Goal: Information Seeking & Learning: Learn about a topic

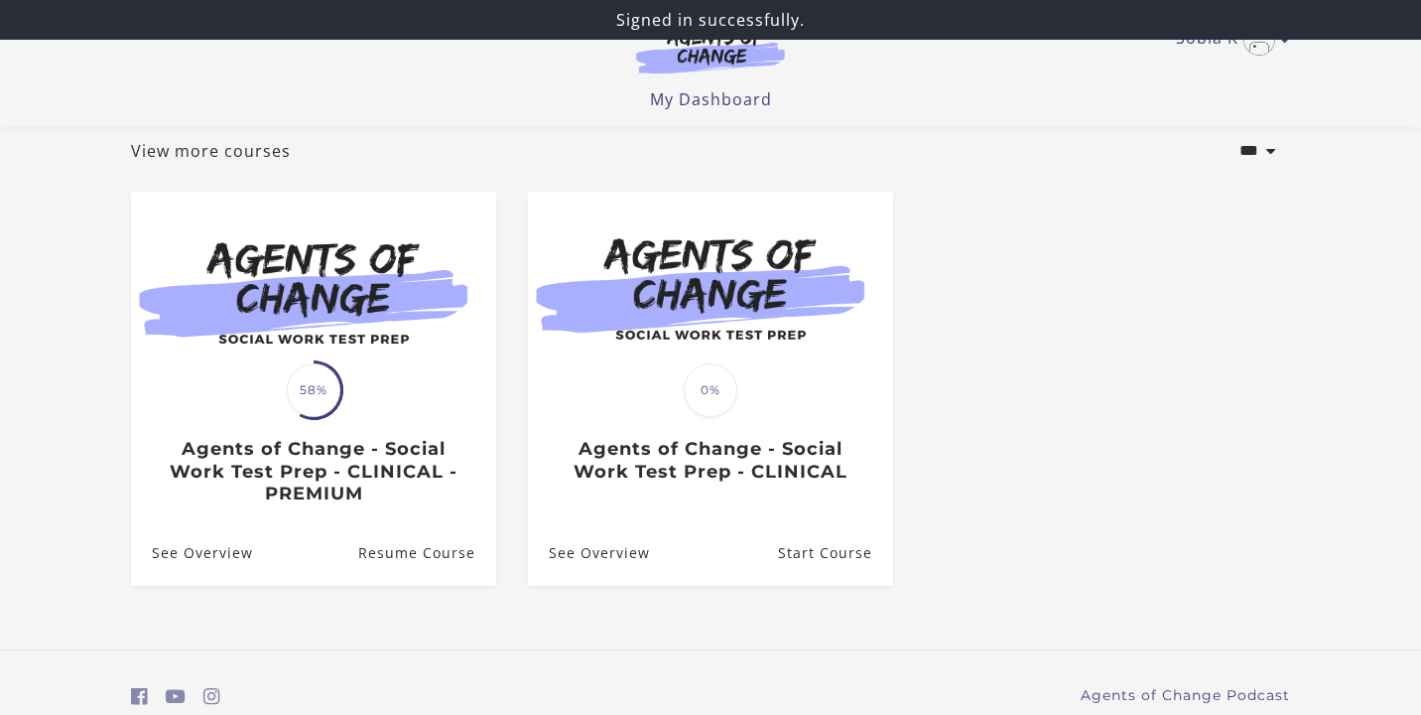
scroll to position [195, 0]
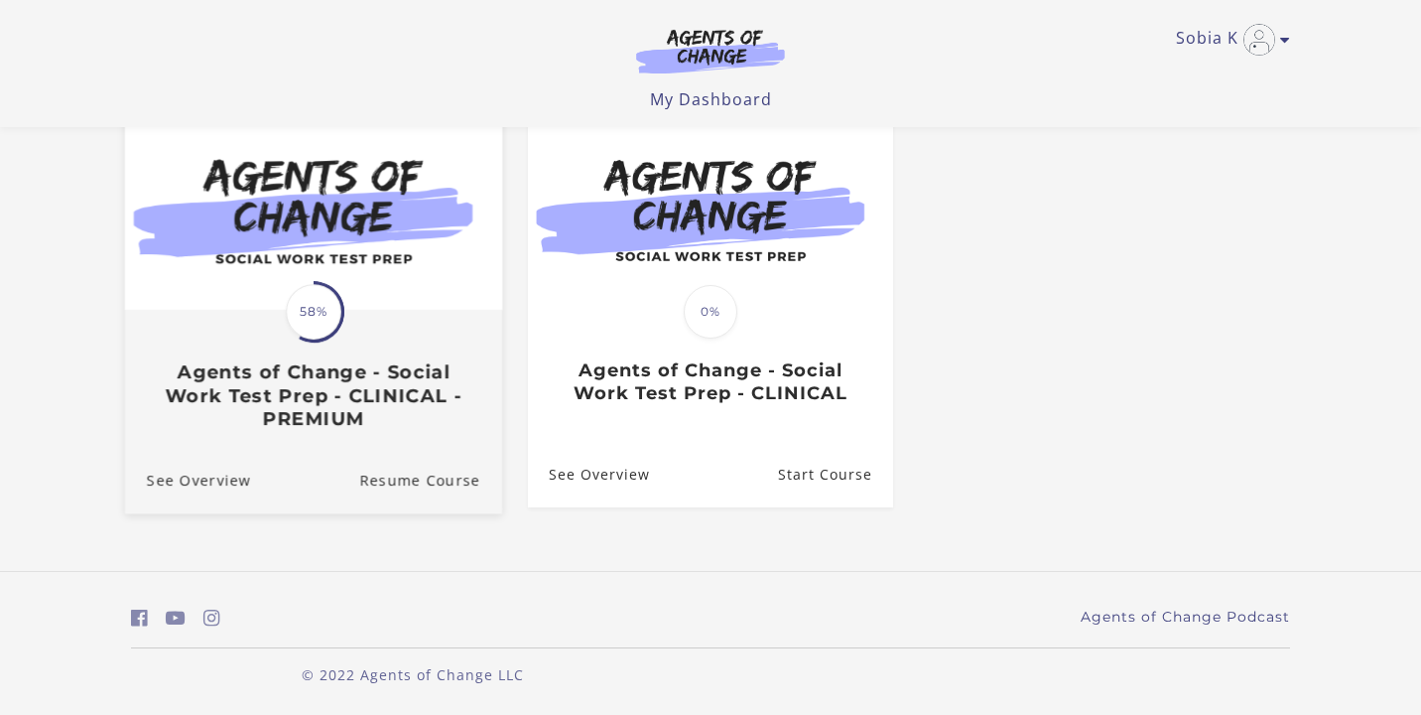
click at [278, 401] on h3 "Agents of Change - Social Work Test Prep - CLINICAL - PREMIUM" at bounding box center [313, 395] width 333 height 69
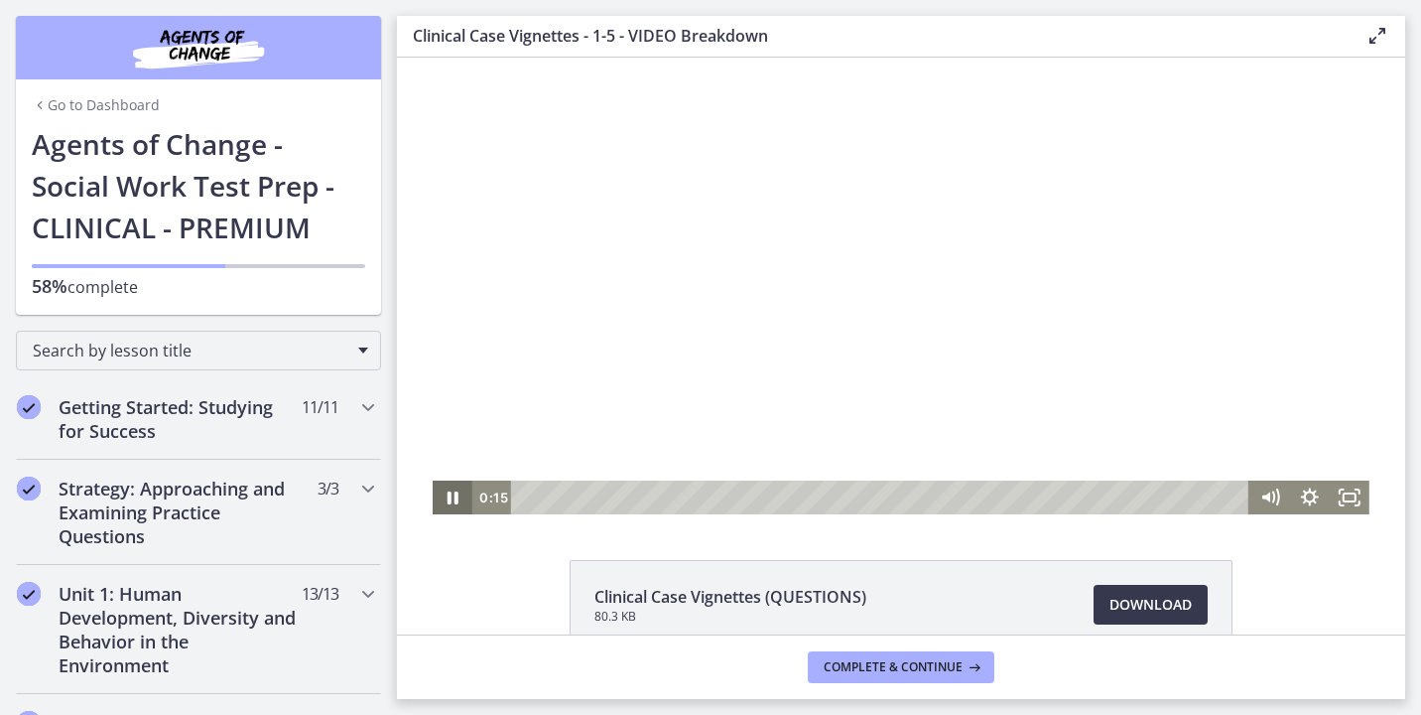
click at [454, 498] on icon "Pause" at bounding box center [453, 497] width 40 height 34
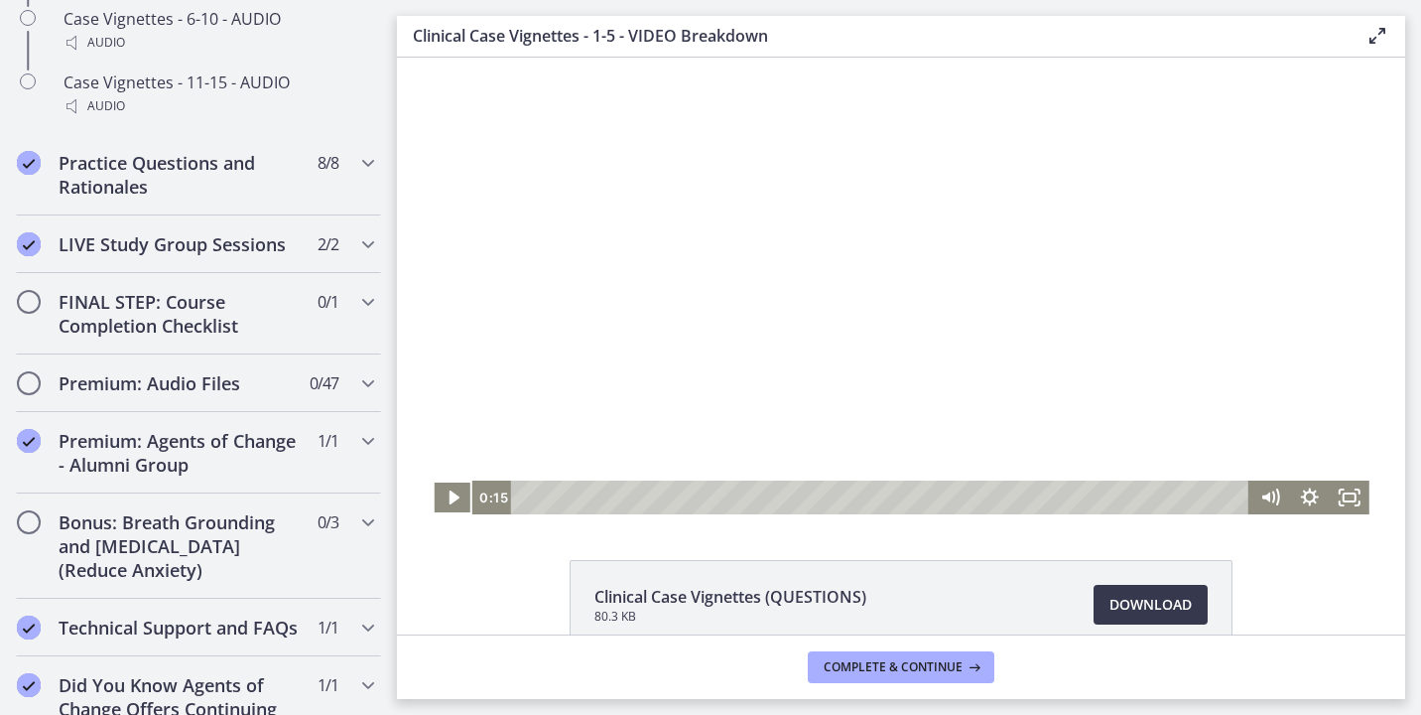
scroll to position [1925, 0]
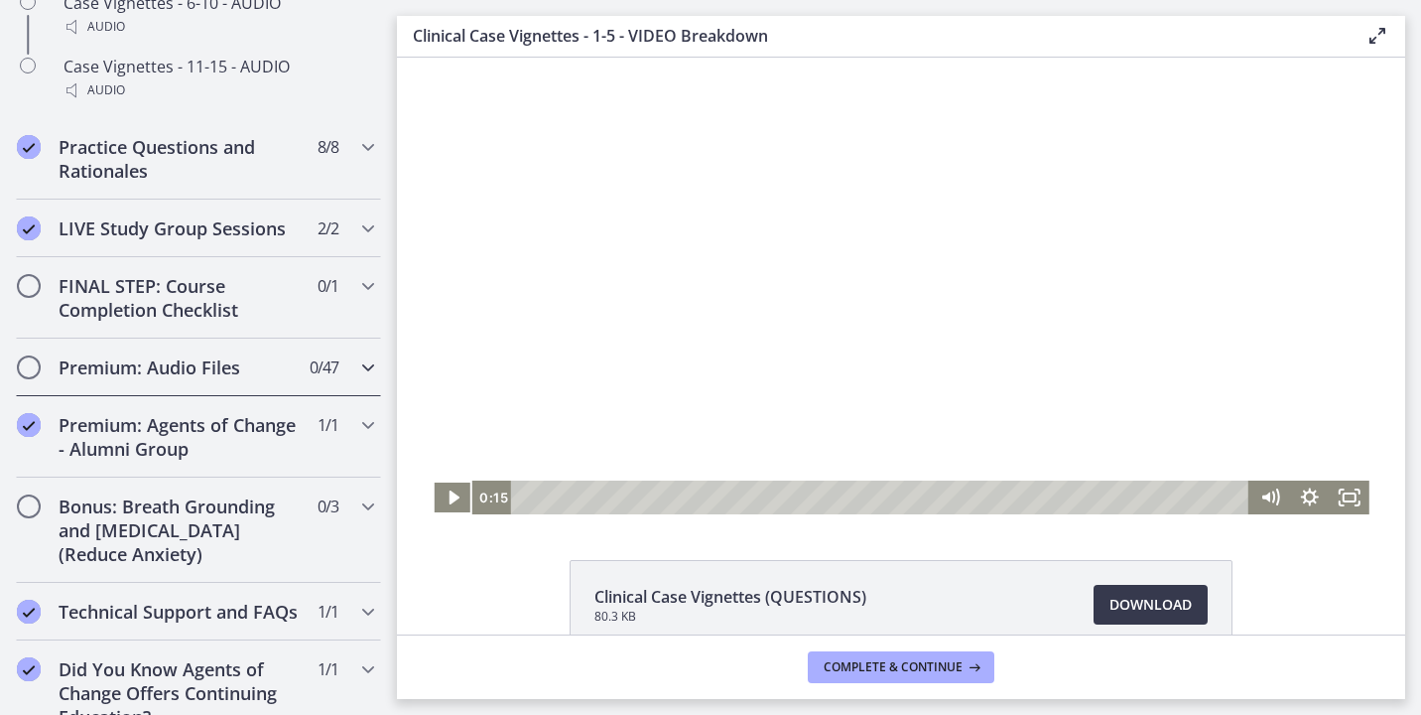
click at [128, 373] on h2 "Premium: Audio Files" at bounding box center [180, 367] width 242 height 24
